Goal: Task Accomplishment & Management: Manage account settings

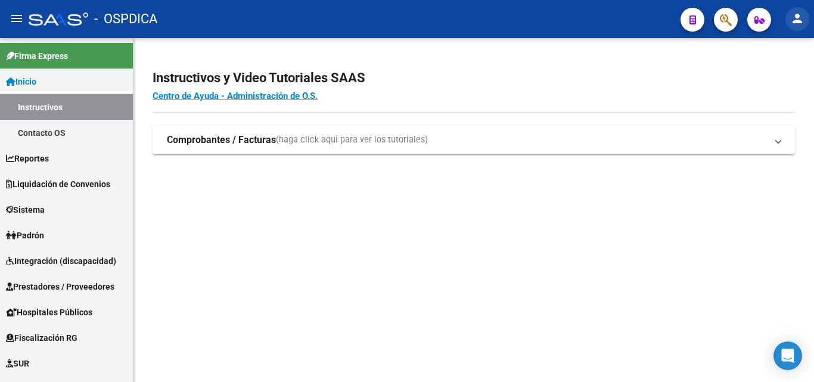
click at [801, 15] on mat-icon "person" at bounding box center [797, 18] width 14 height 14
click at [779, 57] on button "person Mi Perfil" at bounding box center [772, 50] width 73 height 29
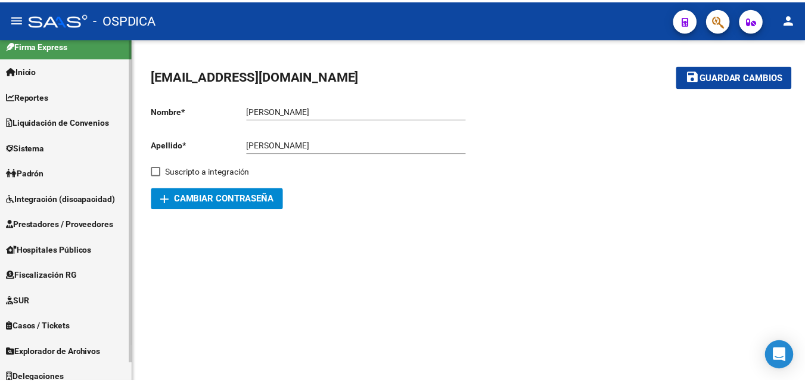
scroll to position [20, 0]
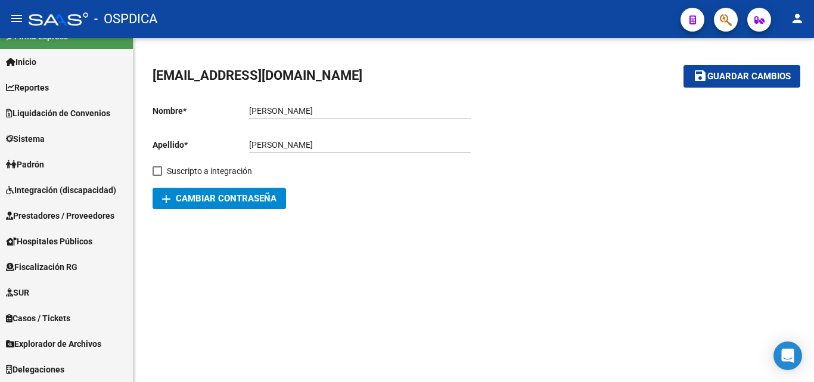
click at [634, 150] on div at bounding box center [634, 152] width 321 height 114
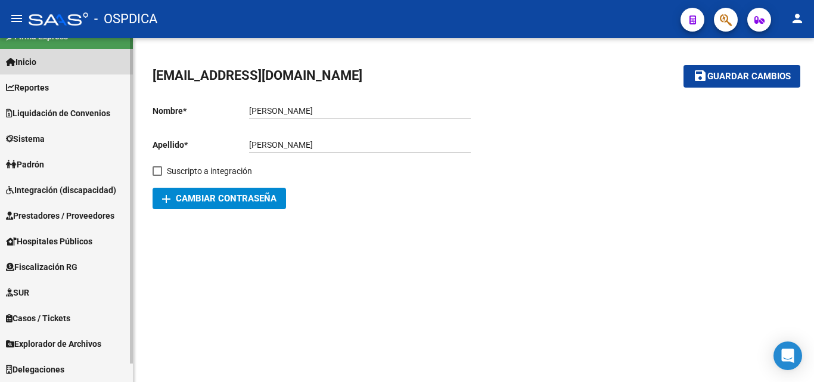
click at [15, 64] on span "Inicio" at bounding box center [21, 61] width 30 height 13
click at [36, 58] on span "Inicio" at bounding box center [21, 61] width 30 height 13
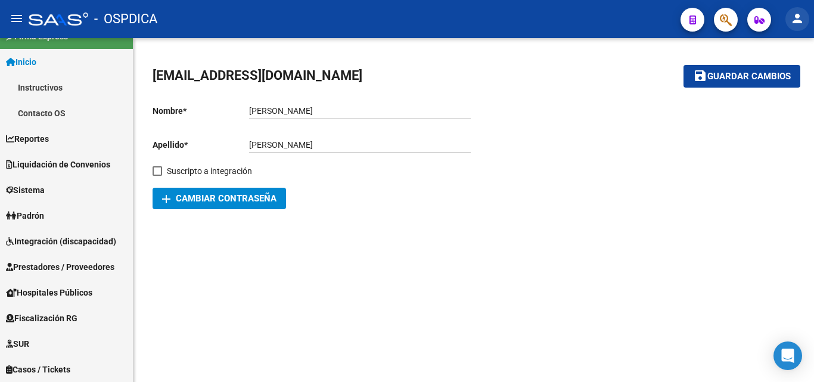
click at [798, 19] on mat-icon "person" at bounding box center [797, 18] width 14 height 14
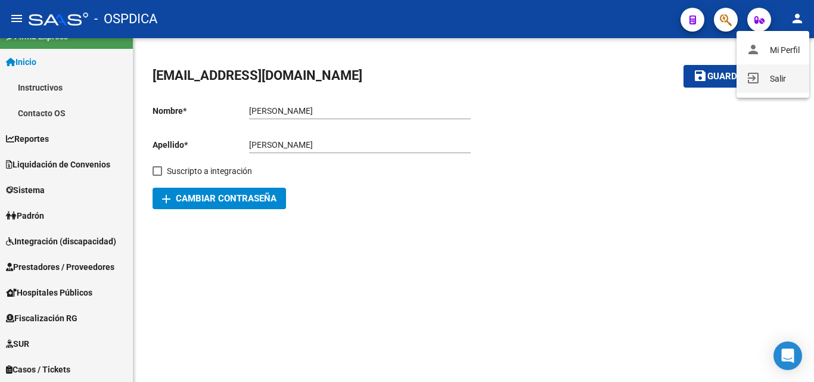
click at [766, 81] on button "exit_to_app Salir" at bounding box center [772, 78] width 73 height 29
